Goal: Information Seeking & Learning: Learn about a topic

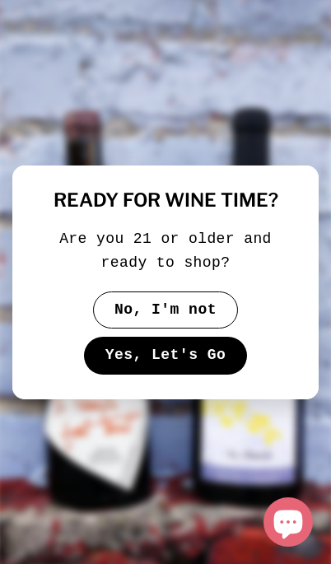
click at [189, 356] on button "Yes, Let's Go" at bounding box center [165, 356] width 163 height 38
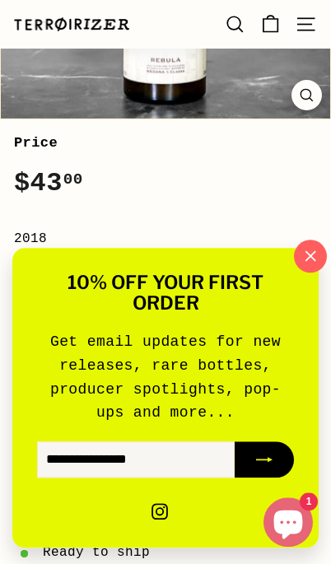
scroll to position [436, 0]
click at [302, 268] on icon "button" at bounding box center [310, 255] width 23 height 23
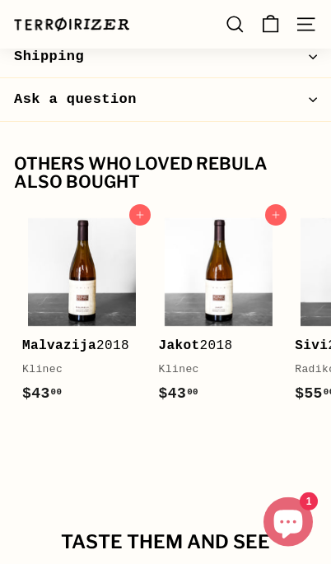
scroll to position [2780, 0]
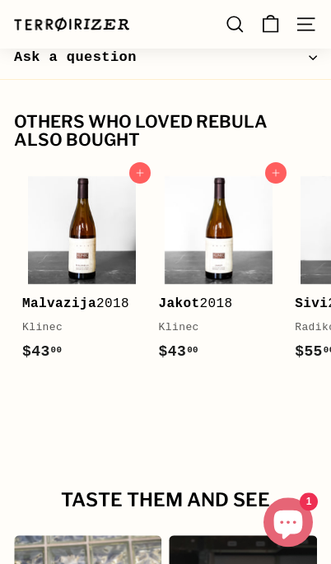
click at [79, 296] on b "Malvazija" at bounding box center [59, 303] width 74 height 15
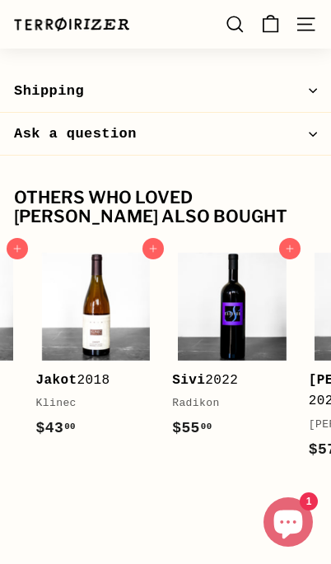
scroll to position [0, 123]
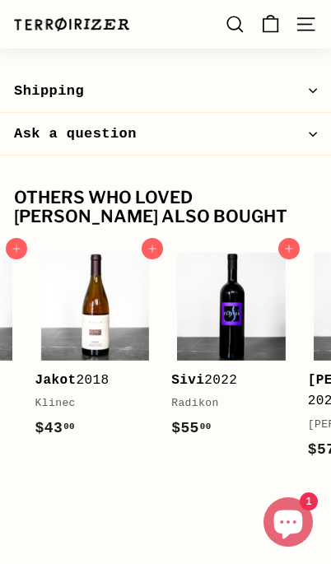
click at [223, 370] on div "Sivi 2022" at bounding box center [226, 380] width 110 height 21
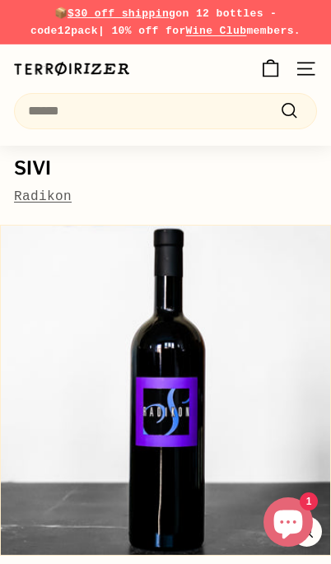
click at [53, 195] on link "Radikon" at bounding box center [43, 196] width 58 height 15
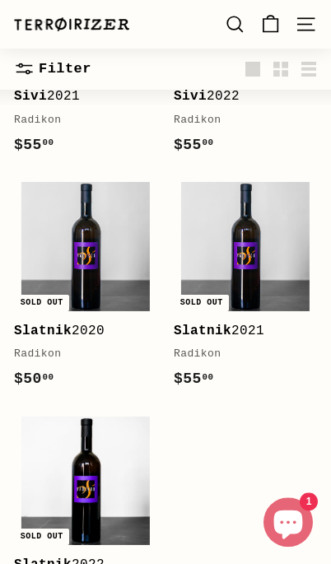
scroll to position [1039, 0]
